Goal: Find specific page/section: Find specific page/section

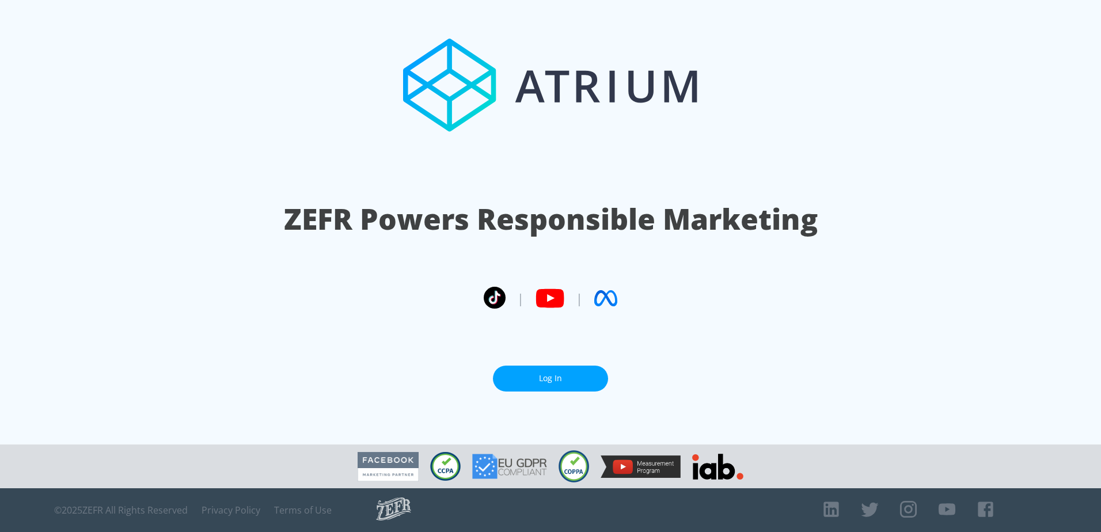
click at [519, 386] on link "Log In" at bounding box center [550, 379] width 115 height 26
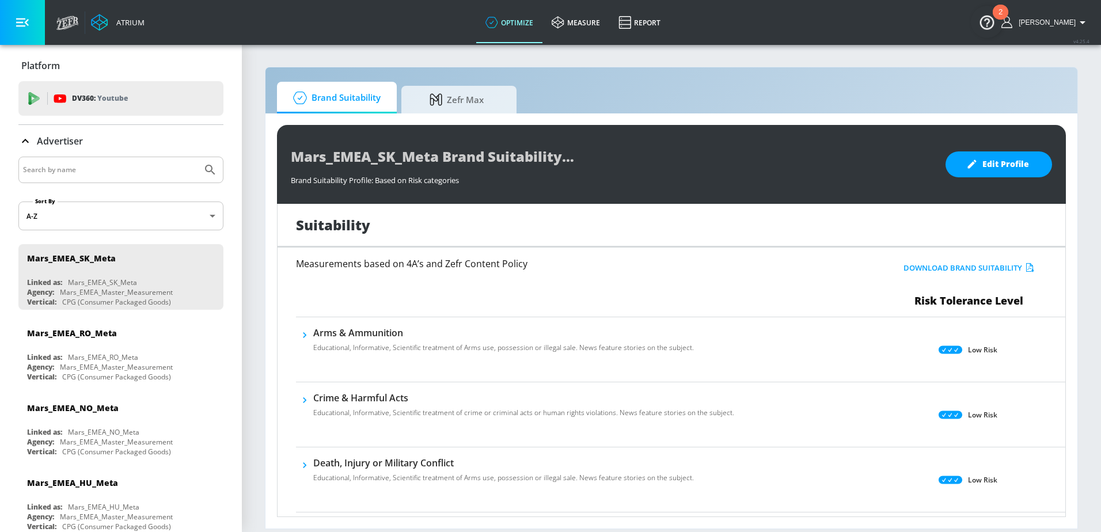
click at [22, 18] on icon "button" at bounding box center [22, 22] width 13 height 9
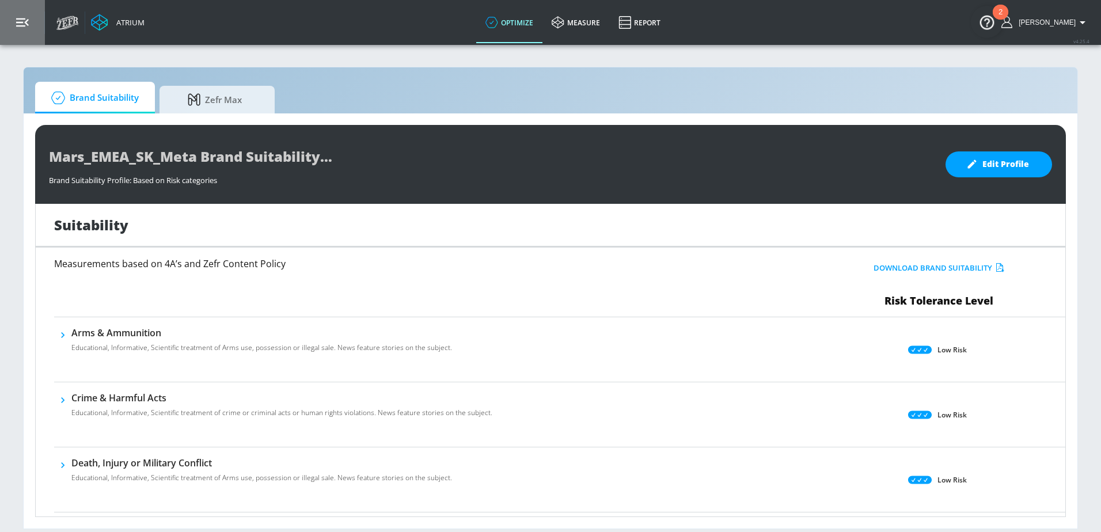
click at [26, 24] on icon "button" at bounding box center [22, 22] width 13 height 13
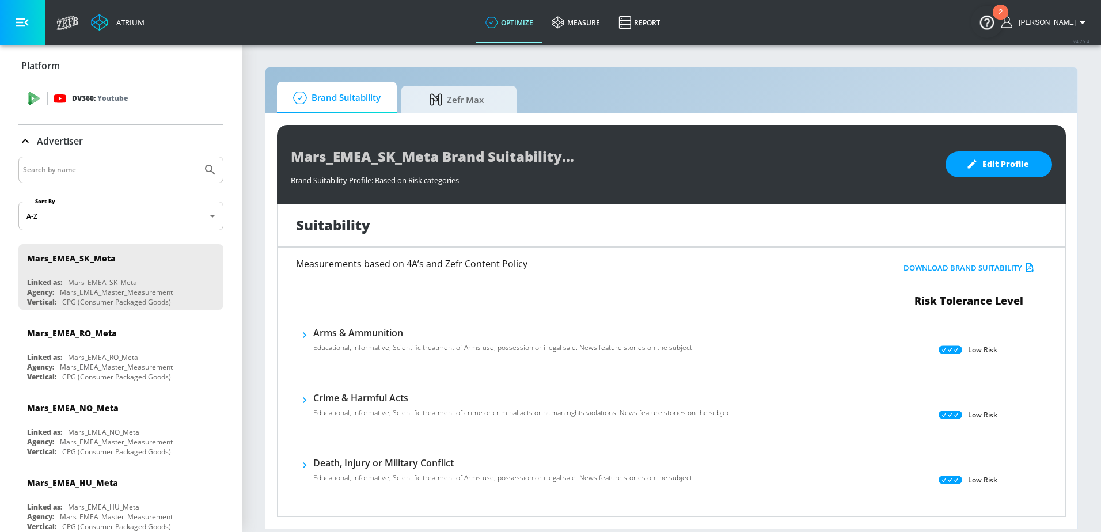
click at [100, 100] on p "Youtube" at bounding box center [112, 98] width 31 height 12
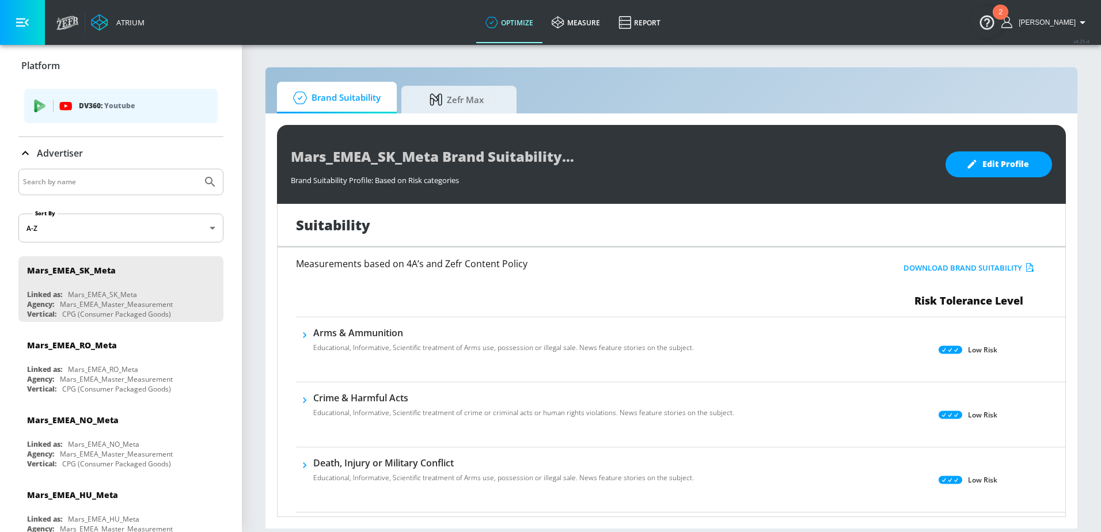
click at [48, 99] on div "DV360: Youtube" at bounding box center [120, 106] width 193 height 35
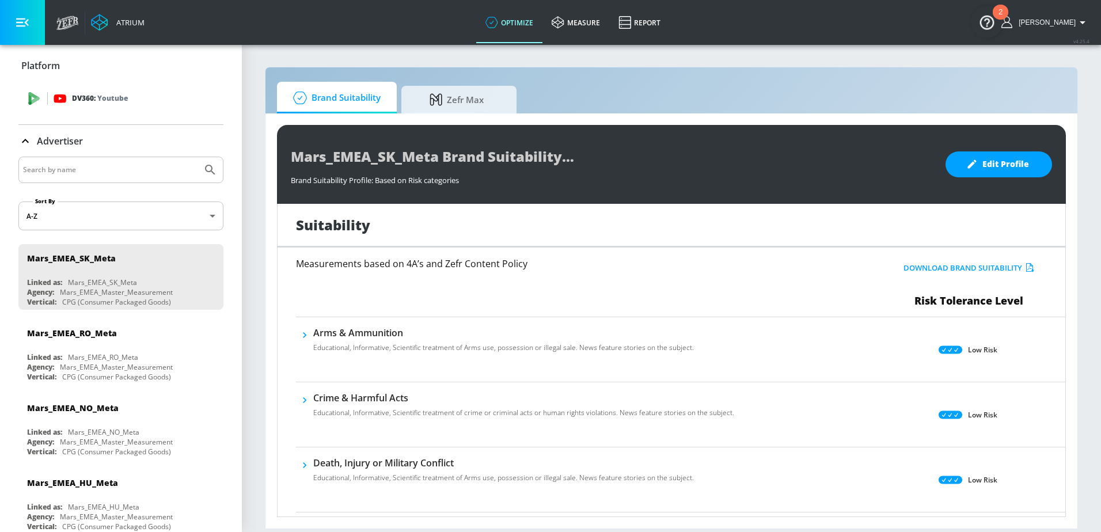
click at [58, 96] on icon at bounding box center [60, 98] width 12 height 8
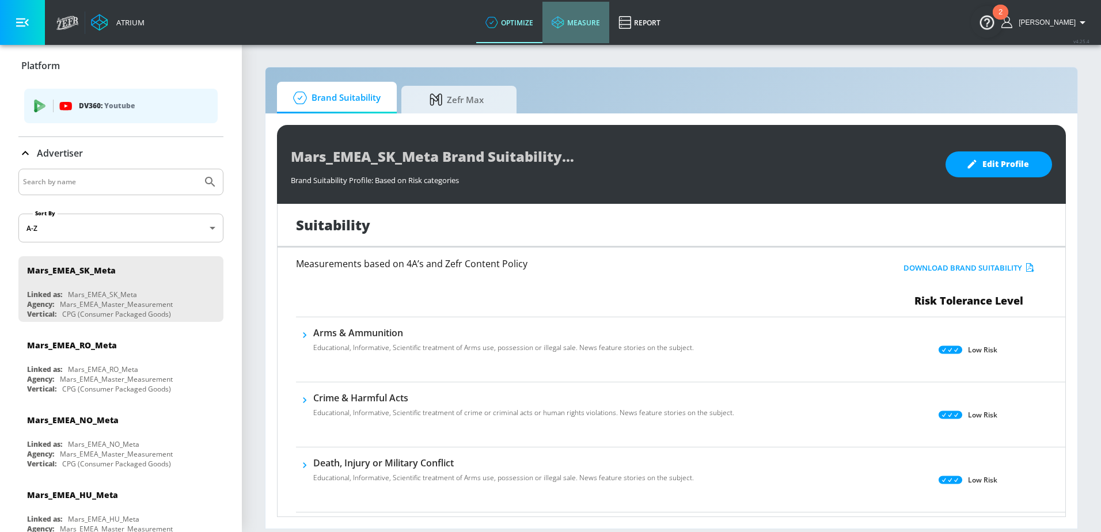
click at [601, 24] on link "measure" at bounding box center [575, 22] width 67 height 41
